Goal: Complete application form: Complete application form

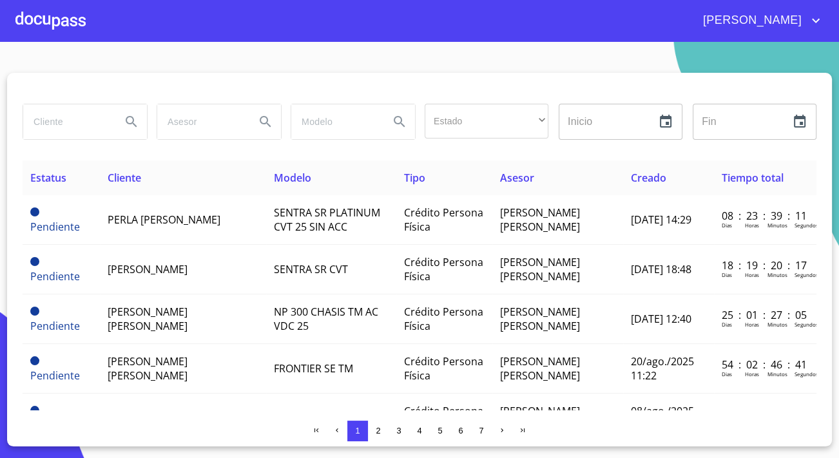
click at [38, 32] on div at bounding box center [50, 20] width 70 height 41
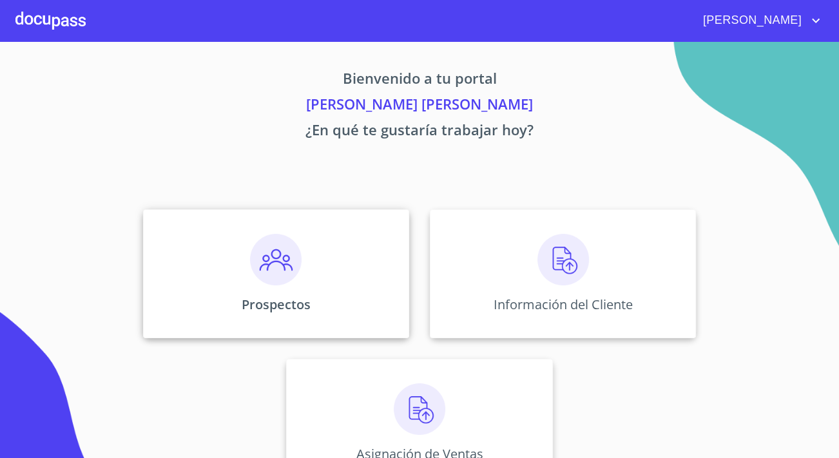
click at [251, 242] on img at bounding box center [276, 260] width 52 height 52
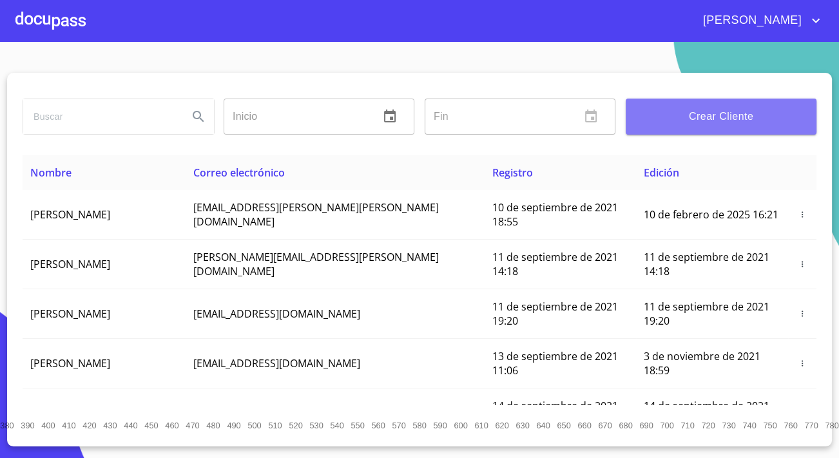
click at [757, 106] on button "Crear Cliente" at bounding box center [721, 117] width 191 height 36
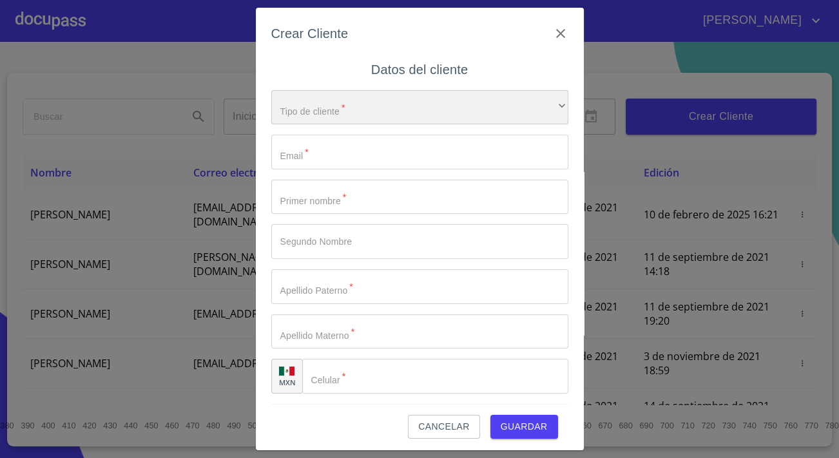
click at [402, 107] on div "​" at bounding box center [419, 107] width 297 height 35
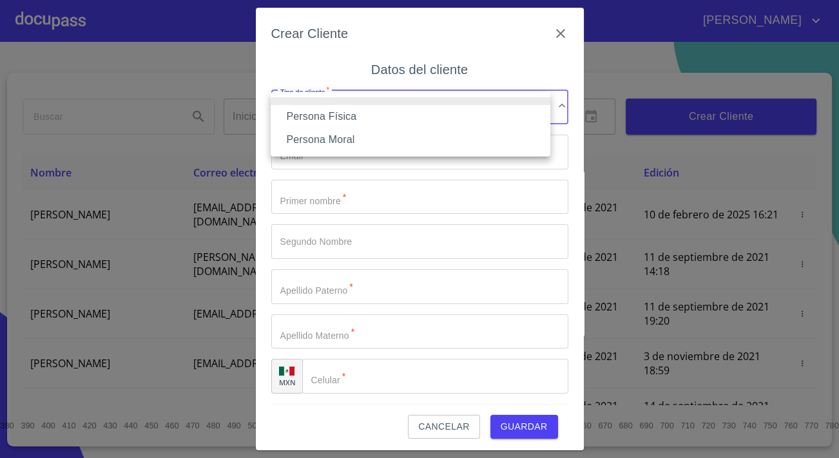
click at [360, 121] on li "Persona Física" at bounding box center [411, 116] width 280 height 23
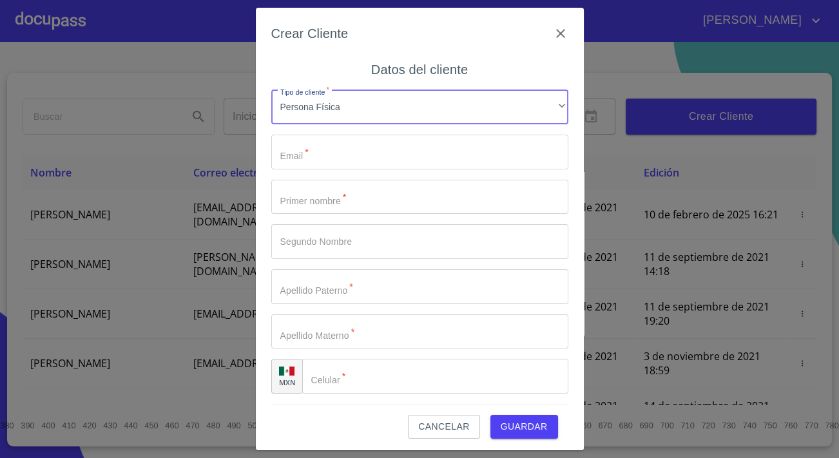
click at [329, 154] on input "Tipo de cliente   *" at bounding box center [419, 152] width 297 height 35
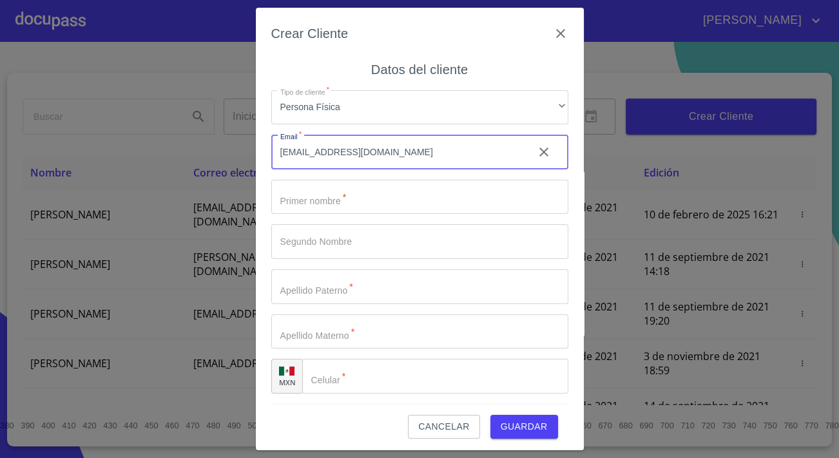
type input "[EMAIL_ADDRESS][DOMAIN_NAME]"
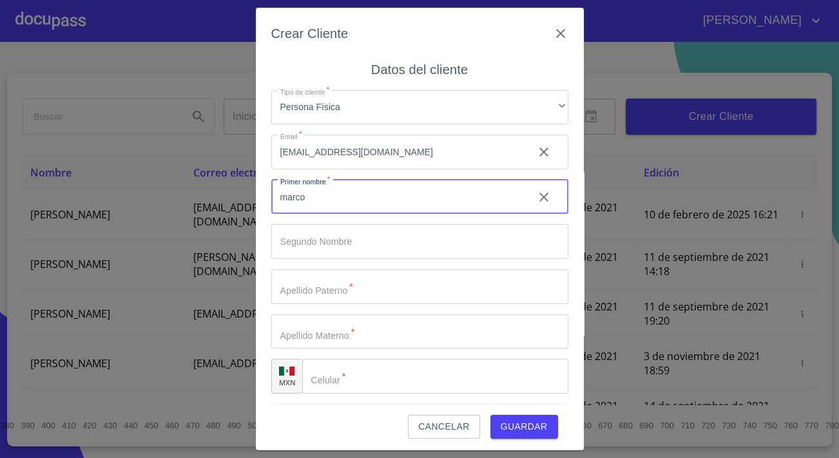
type input "marco"
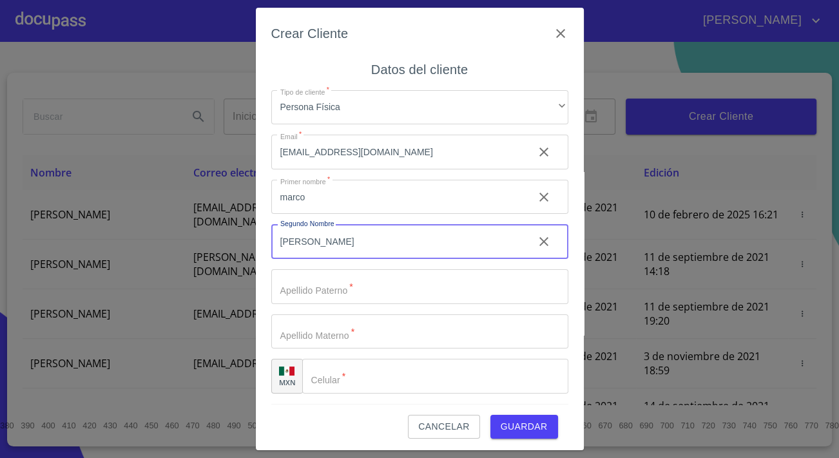
type input "[PERSON_NAME]"
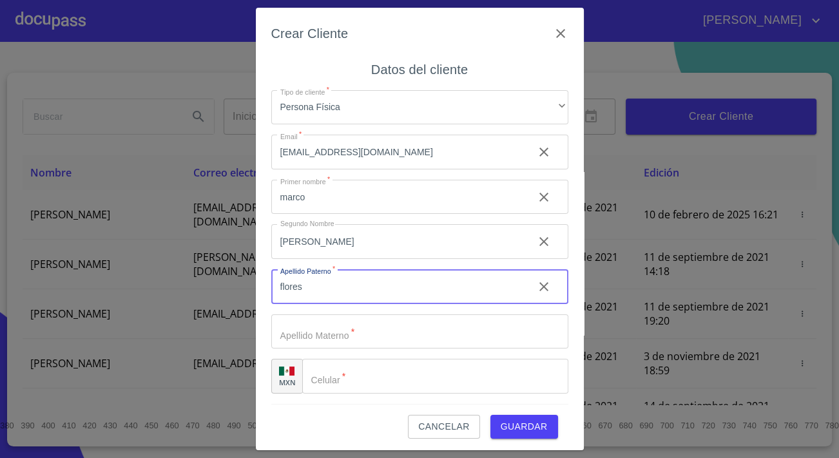
type input "flores"
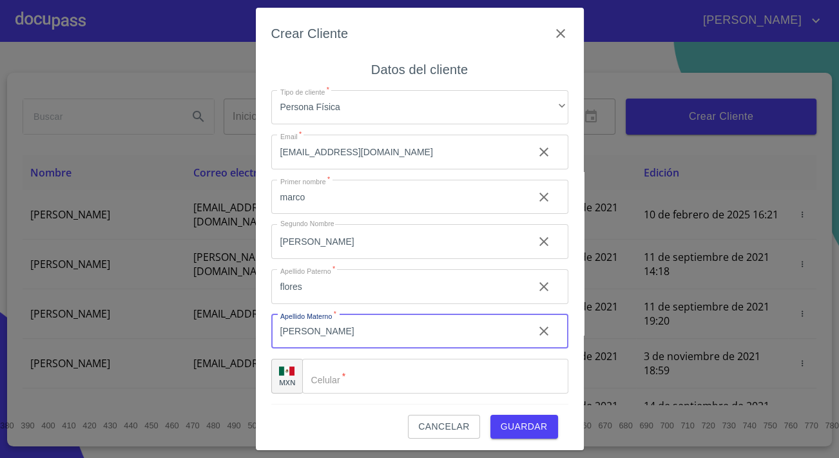
type input "[PERSON_NAME]"
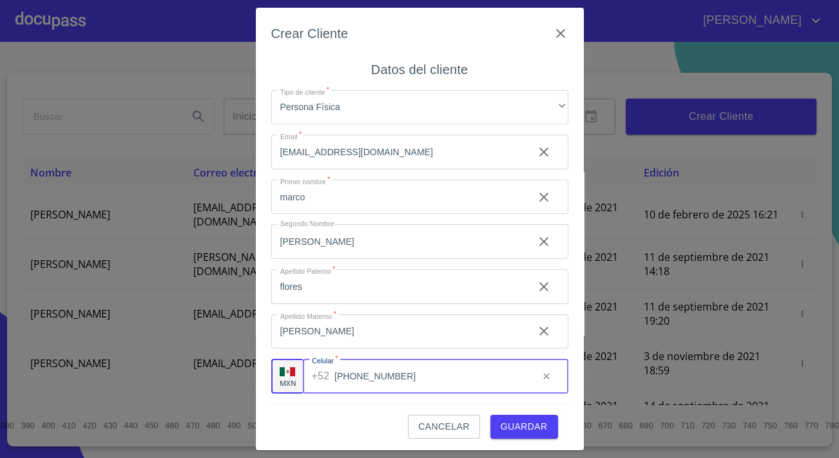
scroll to position [3, 0]
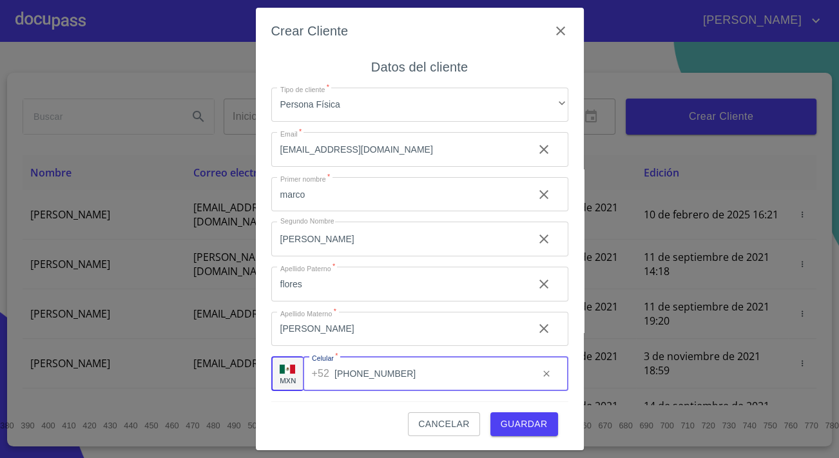
type input "[PHONE_NUMBER]"
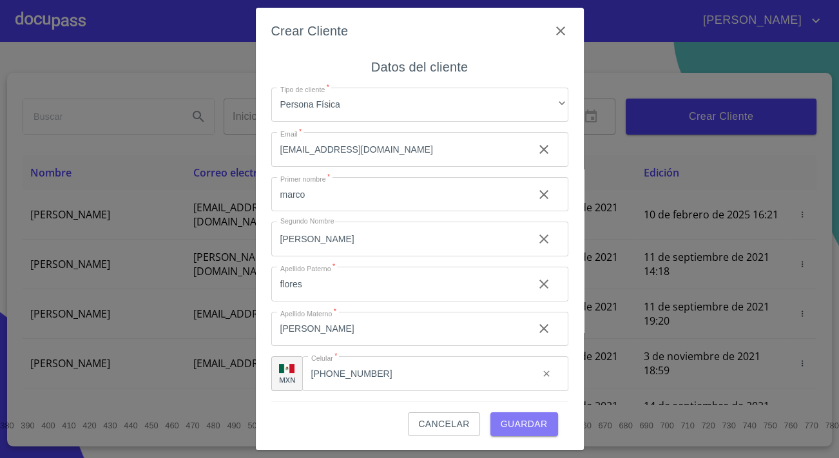
click at [537, 424] on span "Guardar" at bounding box center [524, 424] width 47 height 16
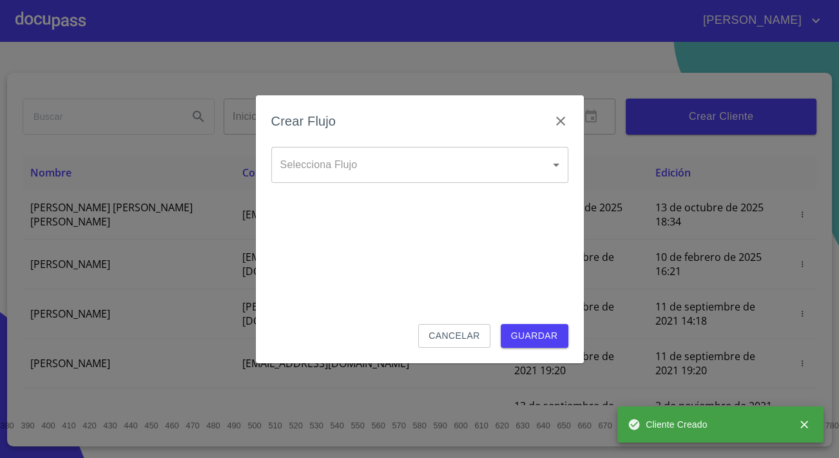
click at [538, 159] on body "[PERSON_NAME] ​ Fin ​ Crear Cliente Nombre Correo electrónico Registro Edición …" at bounding box center [419, 229] width 839 height 458
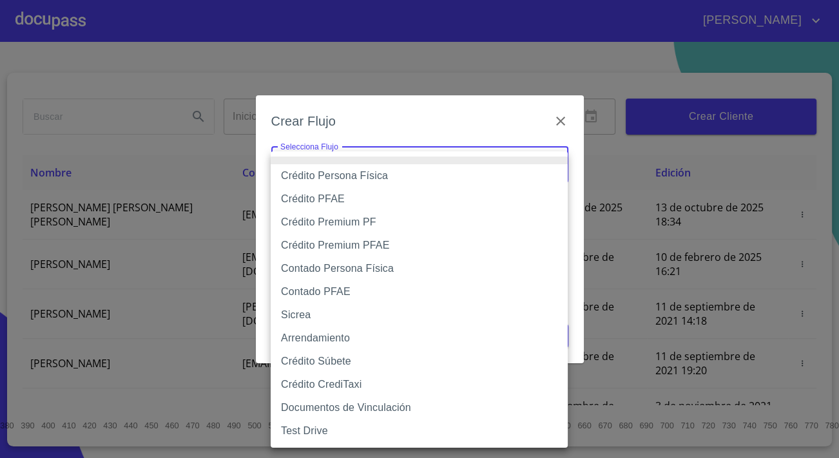
click at [383, 269] on li "Contado Persona Física" at bounding box center [419, 268] width 297 height 23
type input "60bf975b0d9865ccc2471536"
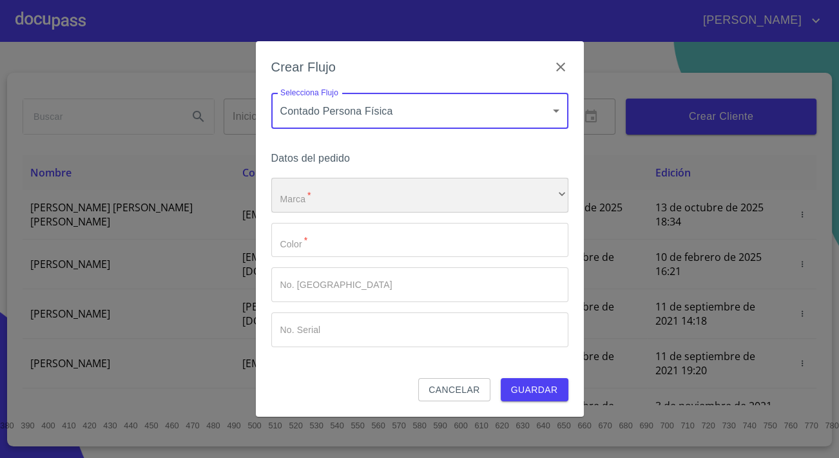
click at [346, 179] on div "​" at bounding box center [419, 195] width 297 height 35
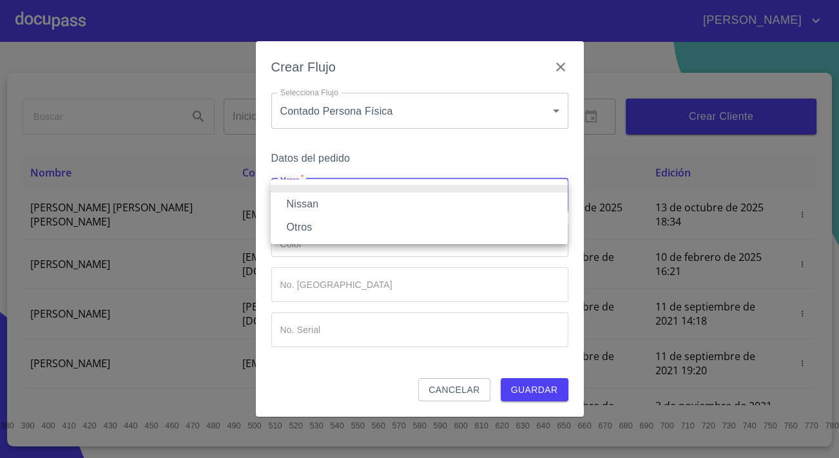
click at [342, 205] on li "Nissan" at bounding box center [419, 204] width 297 height 23
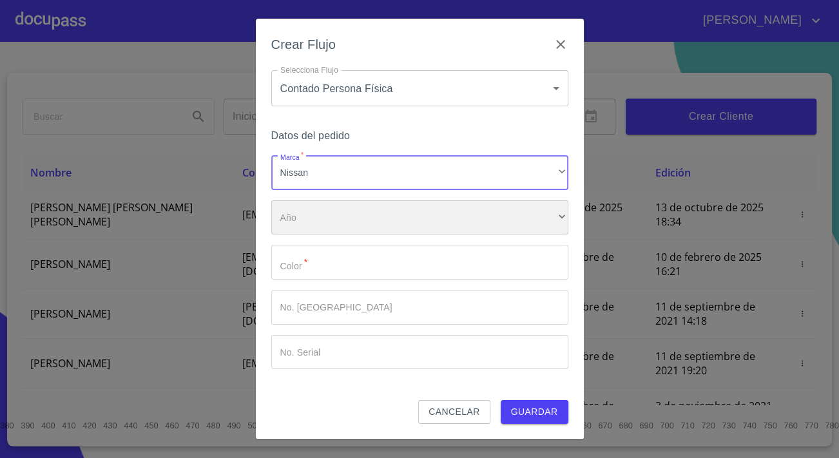
click at [342, 220] on div "​" at bounding box center [419, 217] width 297 height 35
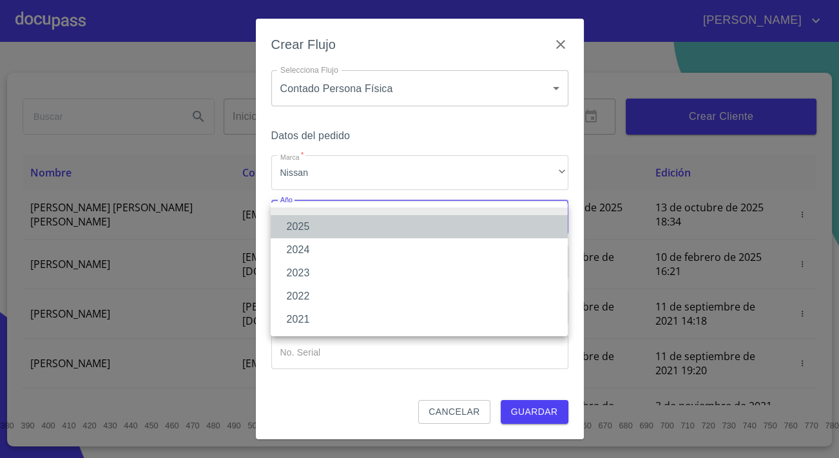
click at [315, 224] on li "2025" at bounding box center [419, 226] width 297 height 23
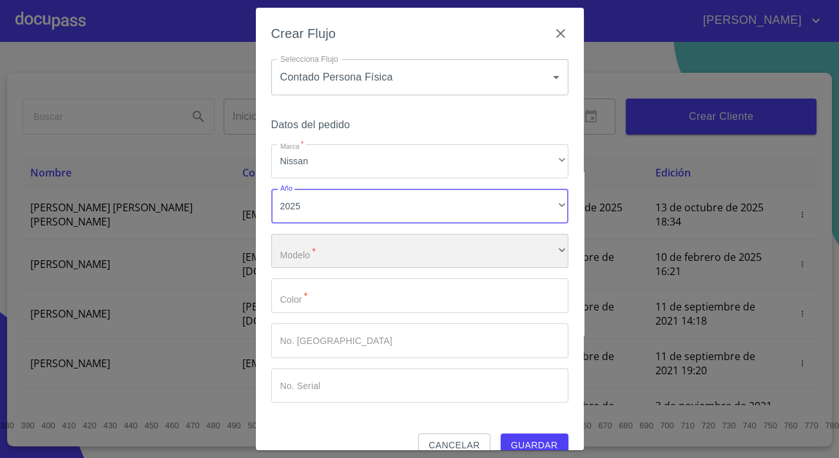
click at [322, 244] on div "​" at bounding box center [419, 251] width 297 height 35
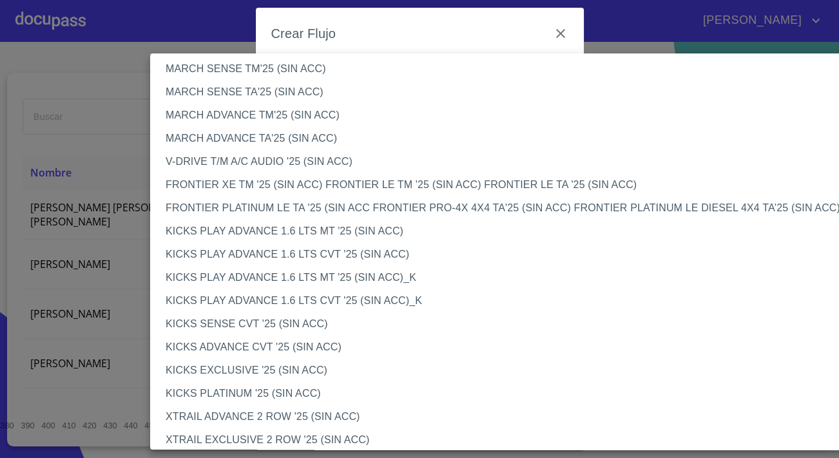
scroll to position [0, 0]
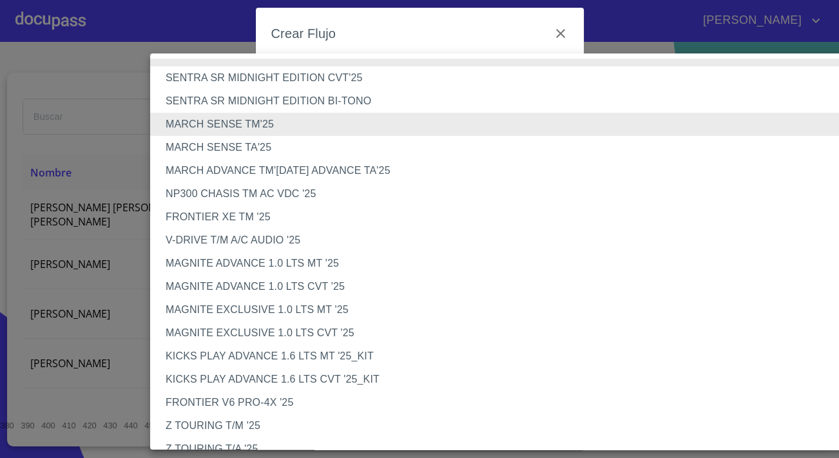
click at [216, 141] on li "MARCH SENSE TA'25" at bounding box center [509, 147] width 719 height 23
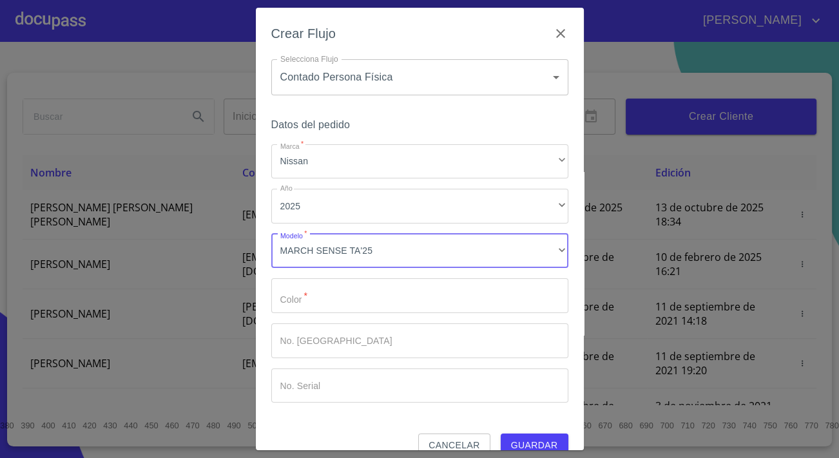
click at [288, 309] on input "Marca   *" at bounding box center [419, 295] width 297 height 35
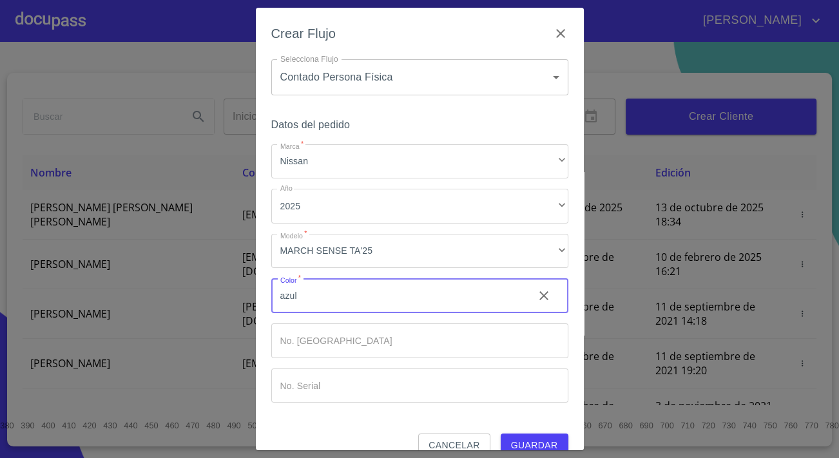
type input "azul"
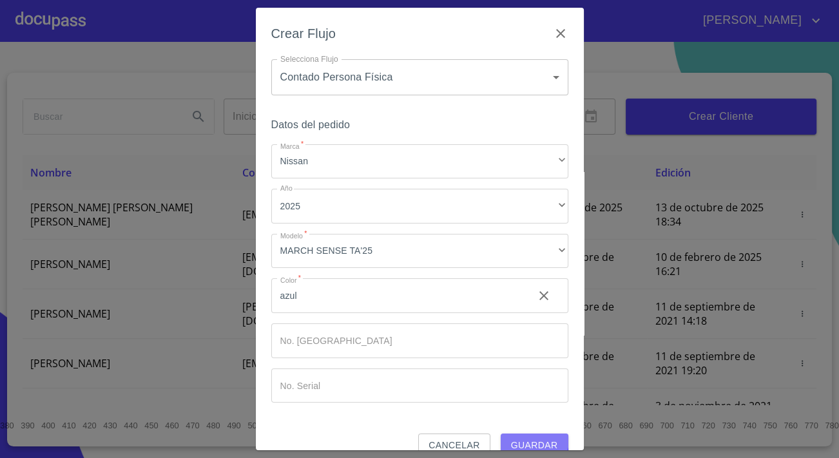
click at [521, 436] on button "Guardar" at bounding box center [535, 446] width 68 height 24
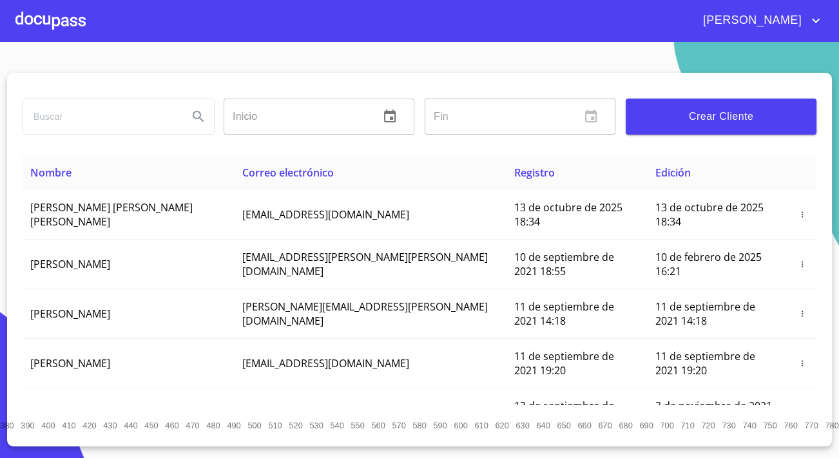
click at [38, 7] on div at bounding box center [50, 20] width 70 height 41
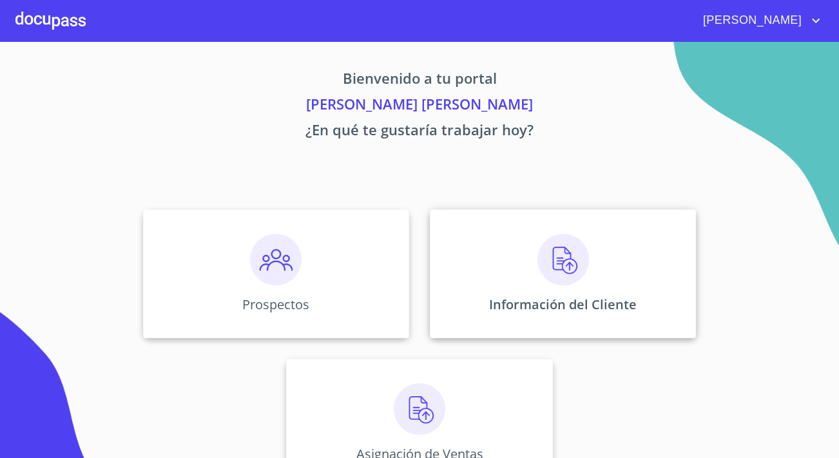
click at [506, 233] on div "Información del Cliente" at bounding box center [563, 274] width 266 height 129
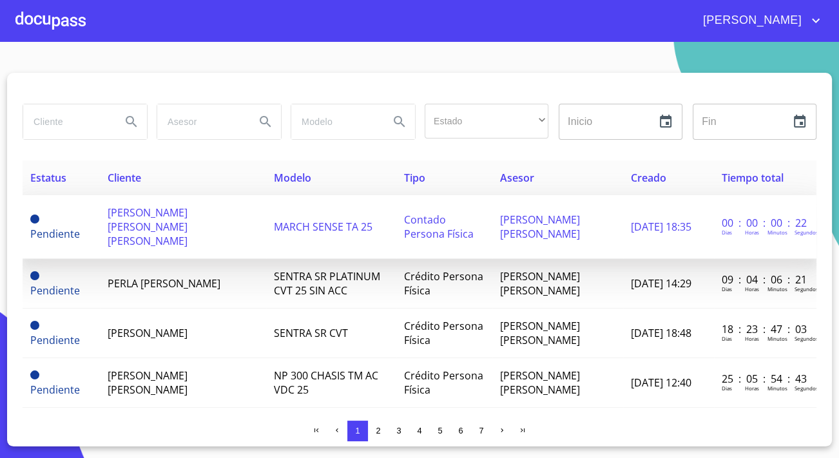
click at [132, 220] on span "[PERSON_NAME] [PERSON_NAME] [PERSON_NAME]" at bounding box center [148, 227] width 80 height 43
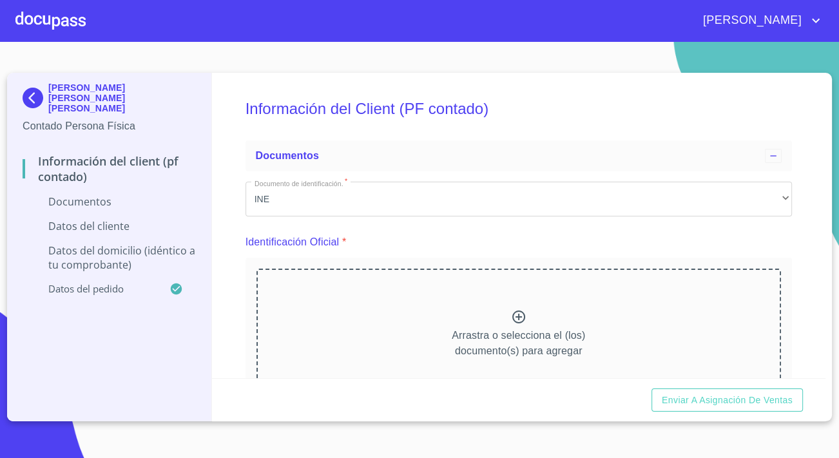
click at [379, 310] on div "Arrastra o selecciona el (los) documento(s) para agregar" at bounding box center [519, 335] width 525 height 132
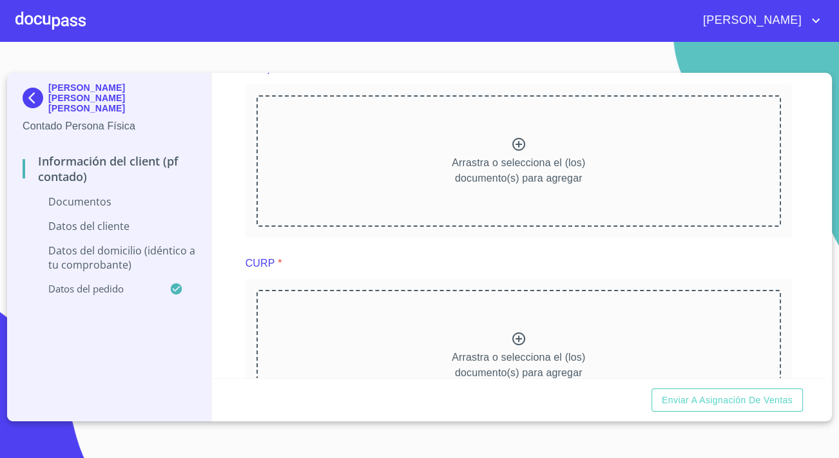
scroll to position [703, 0]
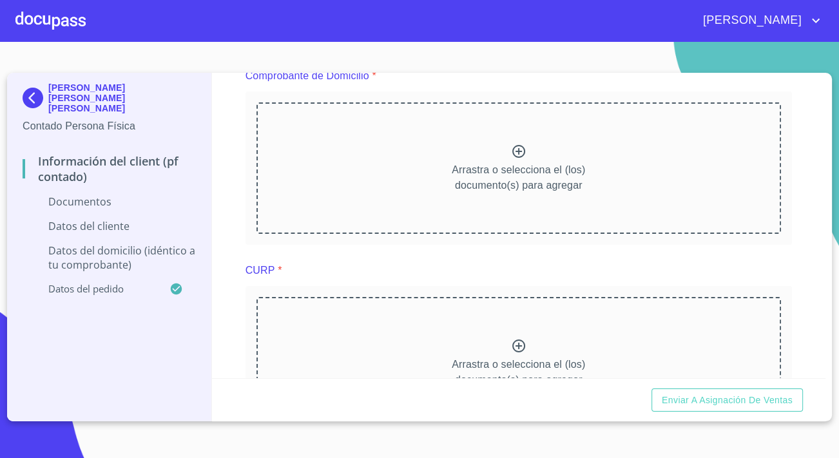
click at [358, 194] on div "Arrastra o selecciona el (los) documento(s) para agregar" at bounding box center [519, 168] width 525 height 132
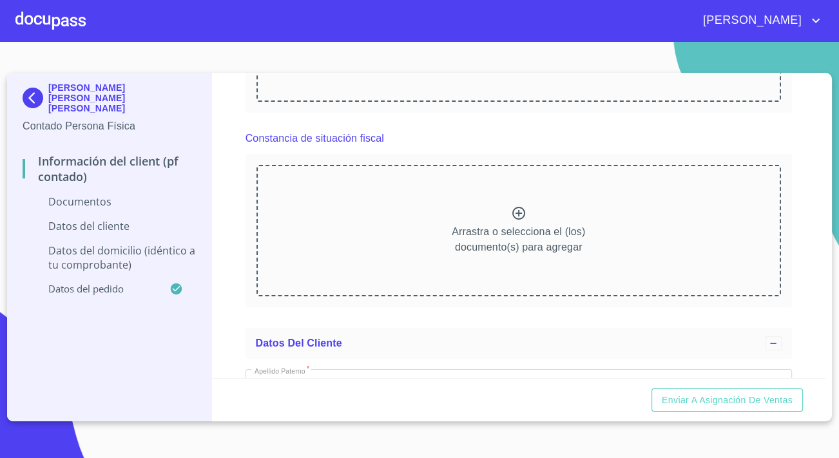
scroll to position [1055, 0]
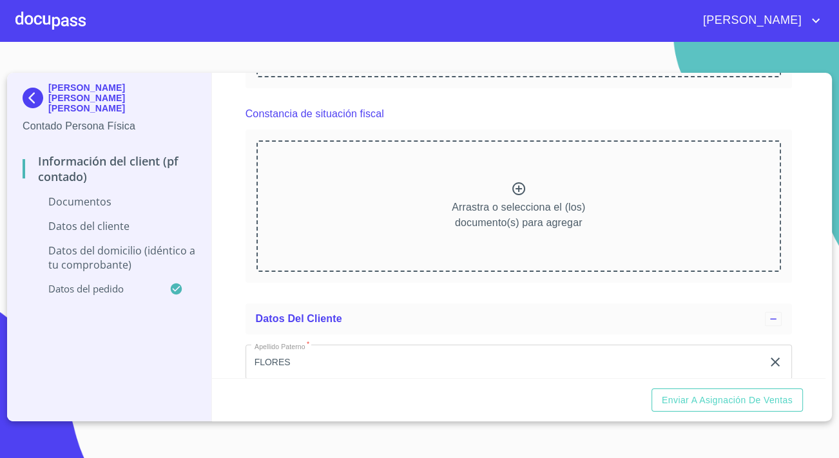
click at [313, 220] on div "Arrastra o selecciona el (los) documento(s) para agregar" at bounding box center [519, 207] width 525 height 132
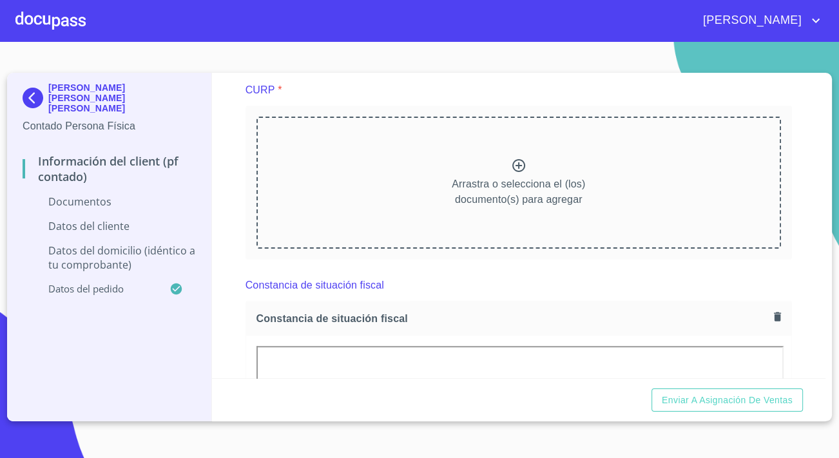
scroll to position [879, 0]
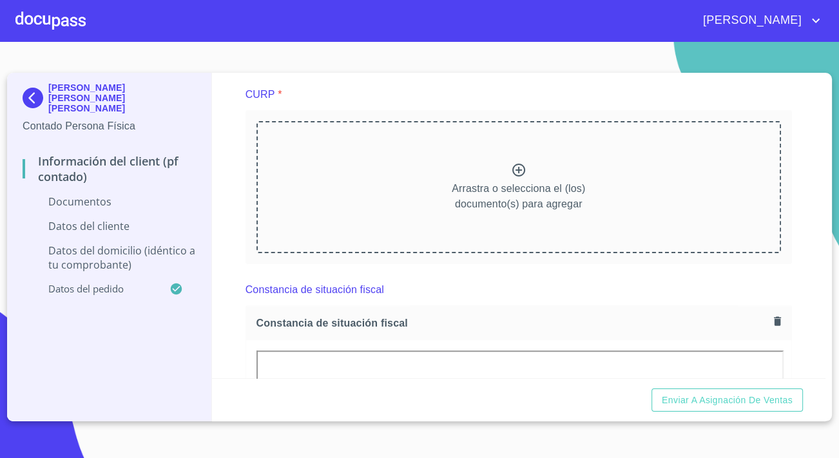
click at [311, 191] on div "Arrastra o selecciona el (los) documento(s) para agregar" at bounding box center [519, 187] width 525 height 132
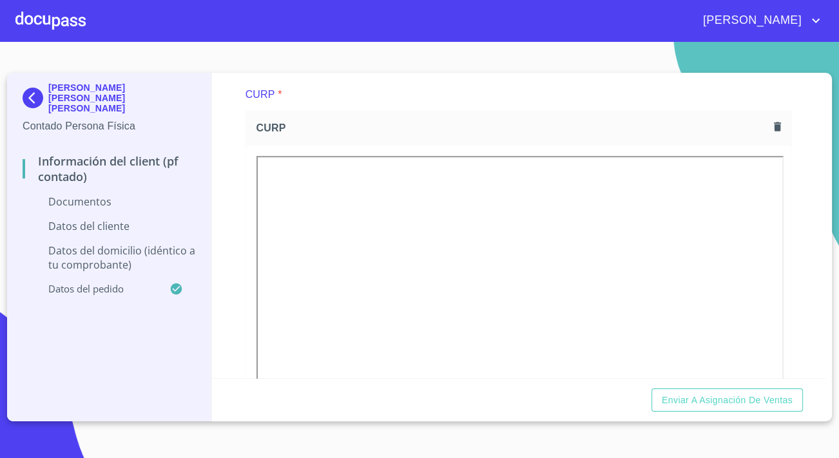
click at [222, 216] on div "Información del Client (PF contado) Documentos Documento de identificación.   *…" at bounding box center [519, 226] width 614 height 306
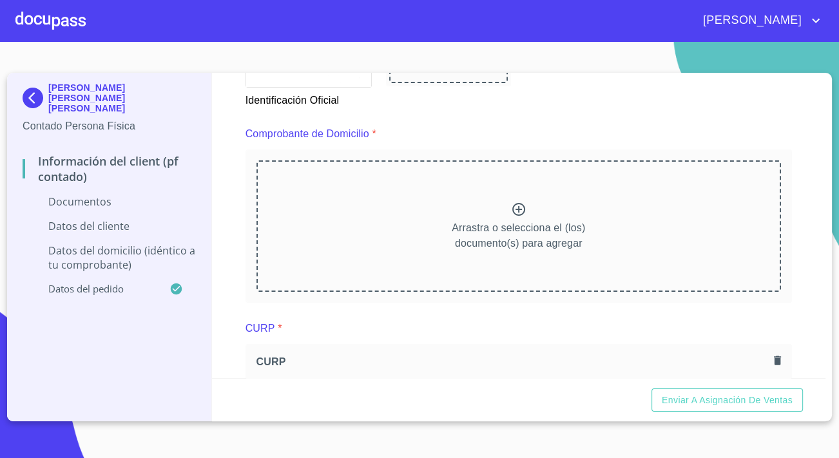
scroll to position [586, 0]
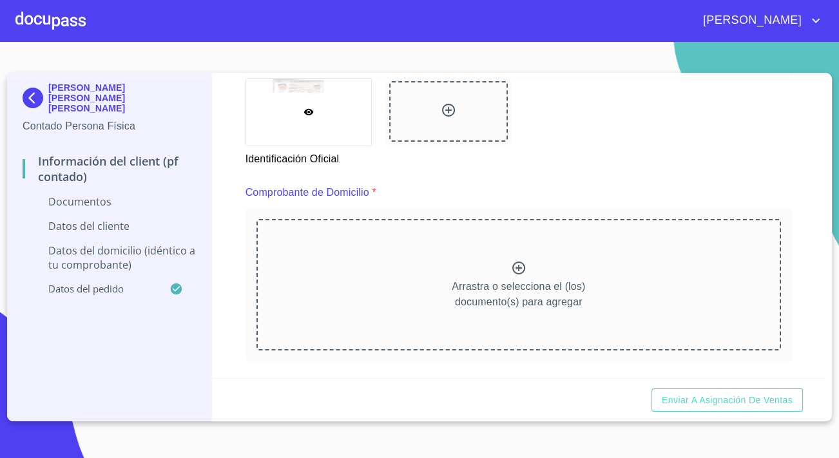
click at [324, 242] on div "Arrastra o selecciona el (los) documento(s) para agregar" at bounding box center [519, 285] width 525 height 132
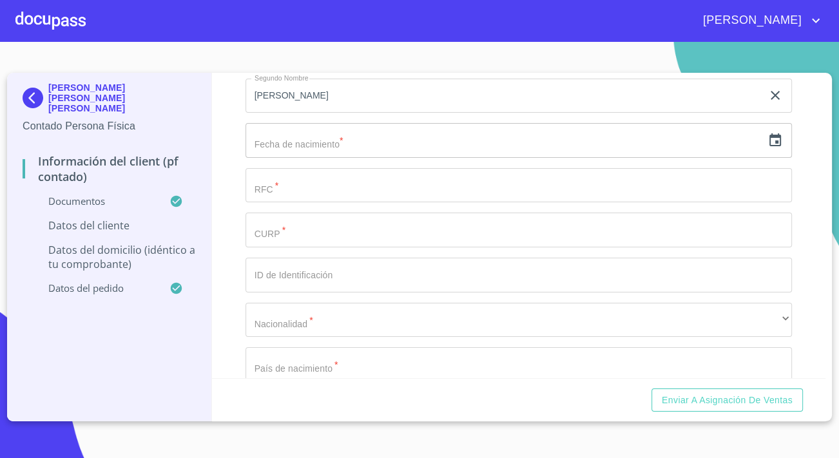
scroll to position [2520, 0]
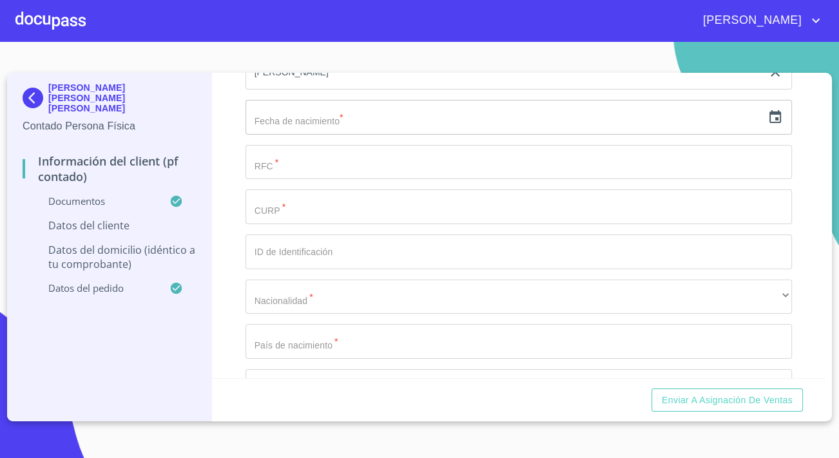
click at [280, 224] on input "Documento de identificación.   *" at bounding box center [519, 207] width 547 height 35
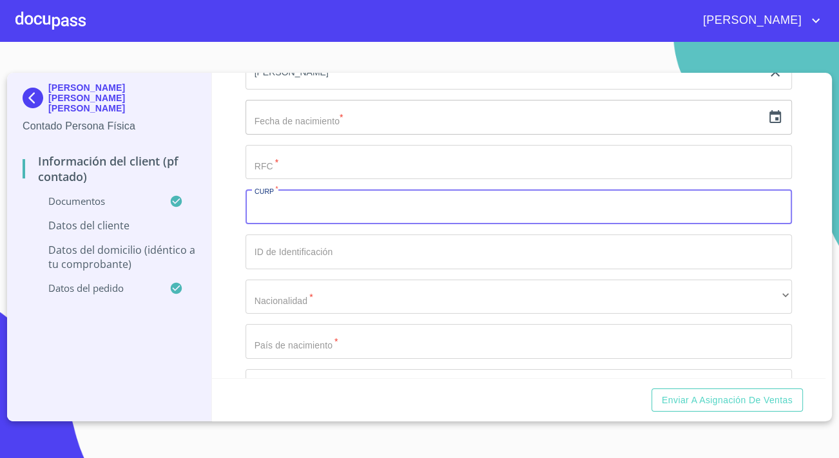
paste input "FOJM640722HJCLMR02"
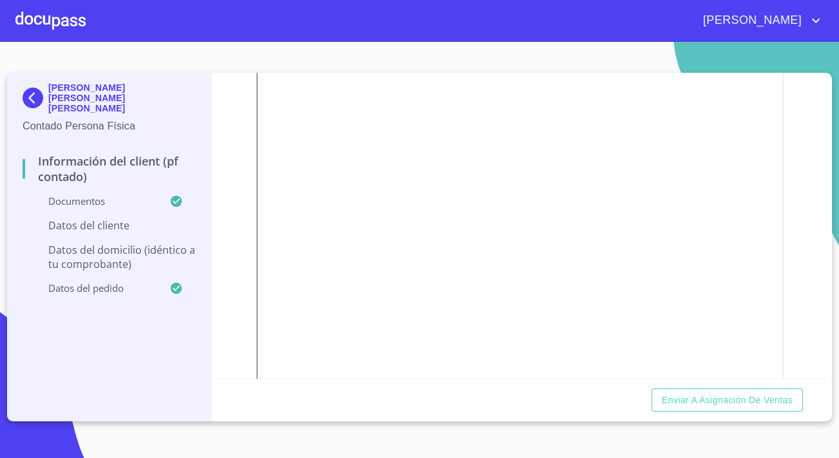
scroll to position [1875, 0]
type input "FOJM640722HJCLMR02"
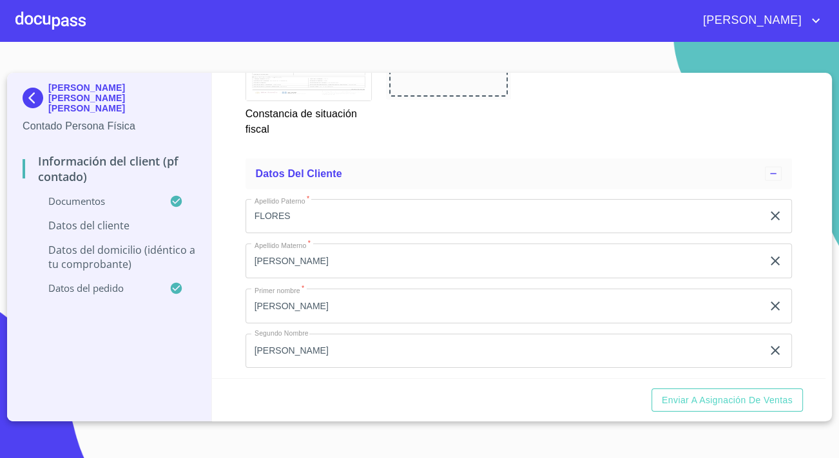
scroll to position [2402, 0]
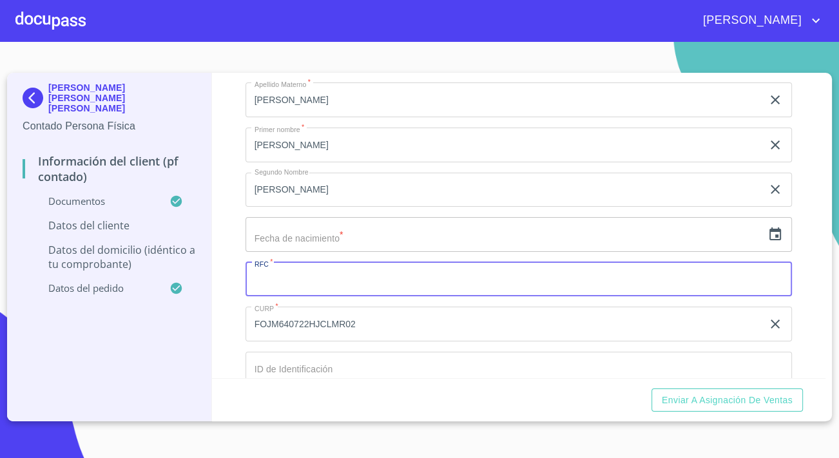
click at [295, 289] on input "Documento de identificación.   *" at bounding box center [519, 279] width 547 height 35
paste input "FOJM640722V43"
type input "FOJM640722V43"
click at [775, 249] on div "​" at bounding box center [519, 234] width 547 height 35
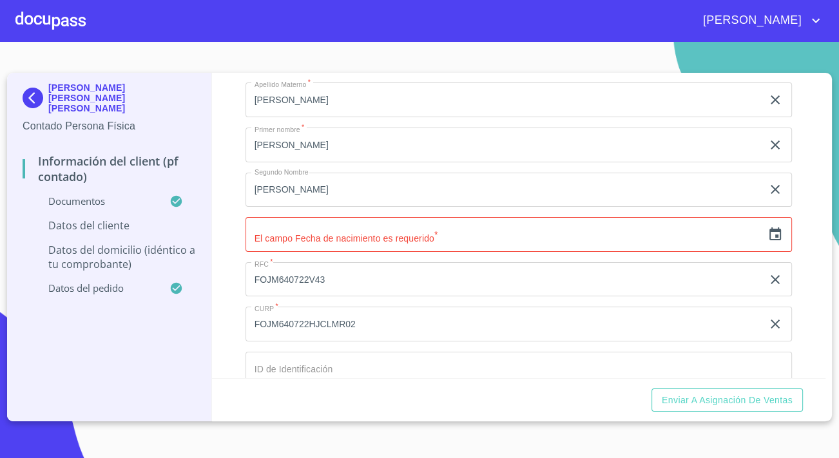
click at [755, 243] on div "​" at bounding box center [519, 234] width 547 height 35
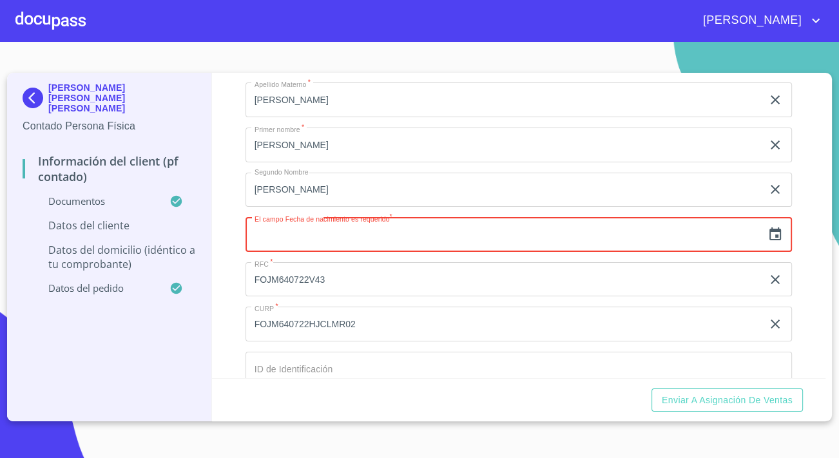
click at [768, 242] on icon "button" at bounding box center [775, 234] width 15 height 15
